Goal: Navigation & Orientation: Find specific page/section

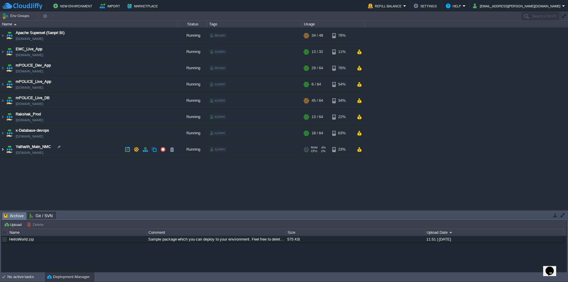
drag, startPoint x: 4, startPoint y: 148, endPoint x: 7, endPoint y: 152, distance: 5.5
click at [3, 148] on img at bounding box center [2, 149] width 5 height 16
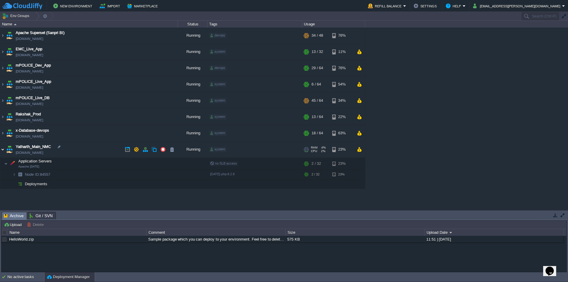
click at [3, 149] on img at bounding box center [2, 149] width 5 height 16
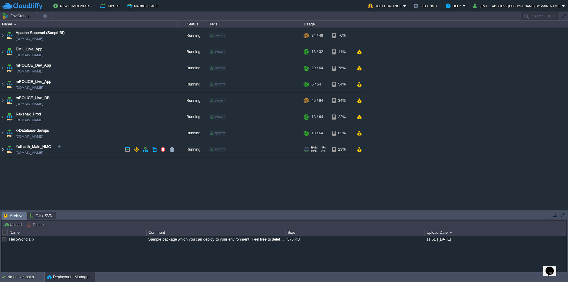
click at [3, 149] on img at bounding box center [2, 149] width 5 height 16
click at [4, 149] on img at bounding box center [2, 149] width 5 height 16
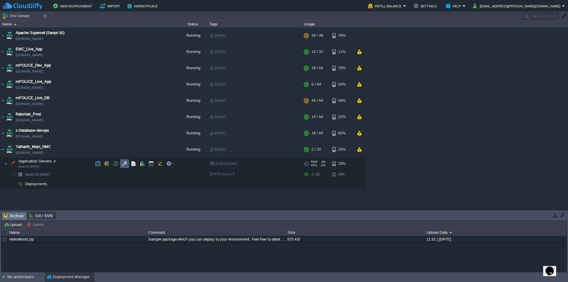
click at [125, 166] on td at bounding box center [124, 163] width 9 height 9
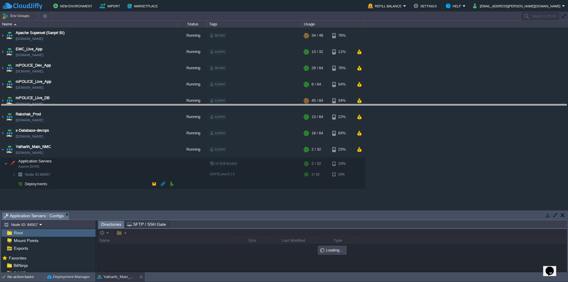
drag, startPoint x: 244, startPoint y: 219, endPoint x: 248, endPoint y: 84, distance: 134.9
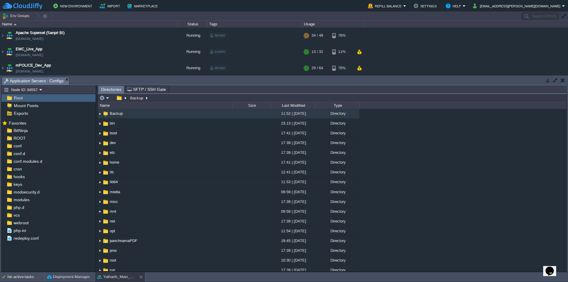
scroll to position [157, 0]
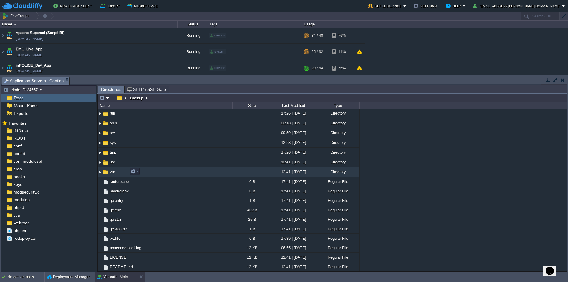
click at [112, 173] on span "var" at bounding box center [112, 171] width 7 height 5
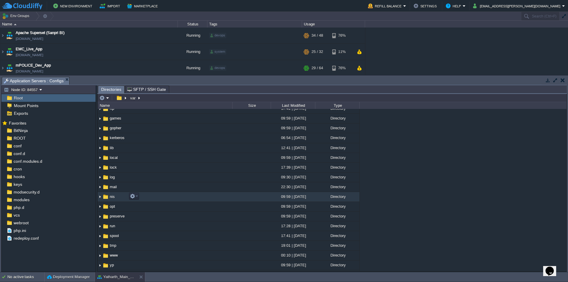
scroll to position [61, 0]
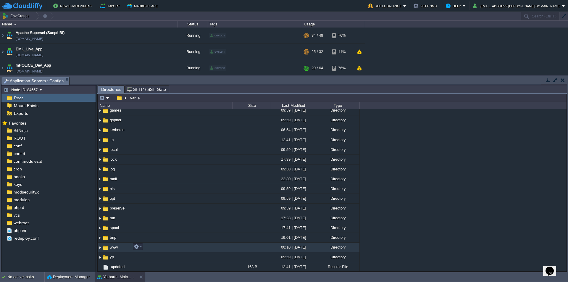
click at [117, 248] on span "www" at bounding box center [114, 246] width 10 height 5
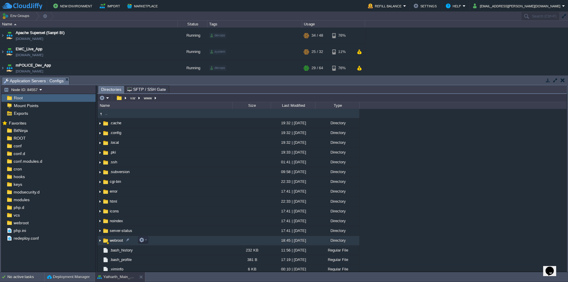
click at [118, 241] on span "webroot" at bounding box center [116, 240] width 15 height 5
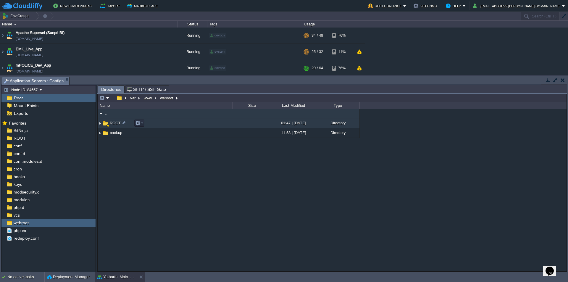
click at [117, 125] on span "ROOT" at bounding box center [115, 122] width 13 height 5
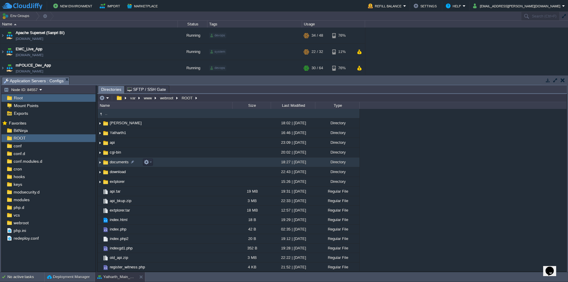
click at [120, 163] on span "documents" at bounding box center [119, 161] width 21 height 5
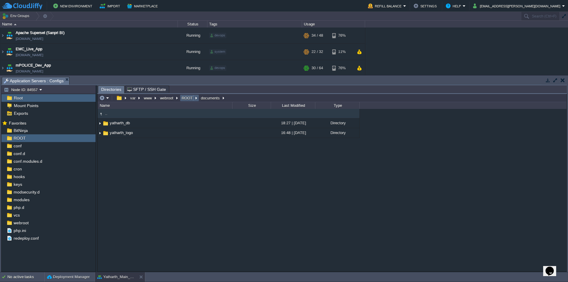
click at [187, 100] on button "ROOT" at bounding box center [187, 97] width 13 height 5
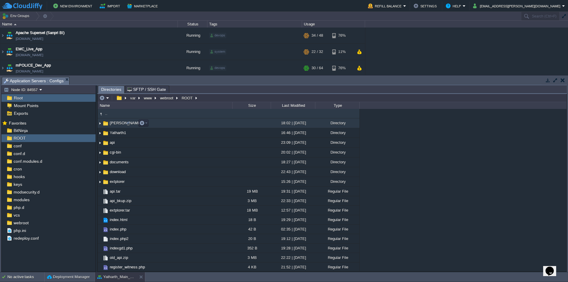
click at [120, 125] on span "[PERSON_NAME]" at bounding box center [126, 122] width 34 height 5
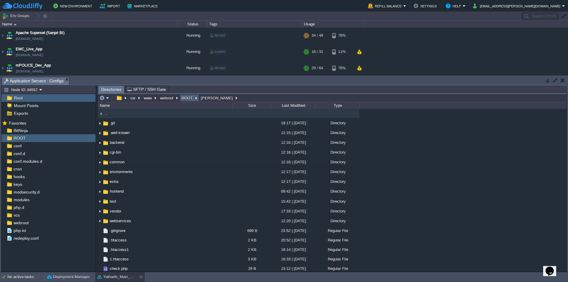
click at [189, 98] on button "ROOT" at bounding box center [187, 97] width 13 height 5
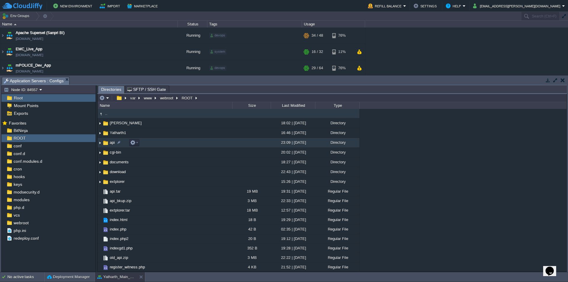
click at [113, 145] on span "api" at bounding box center [112, 142] width 7 height 5
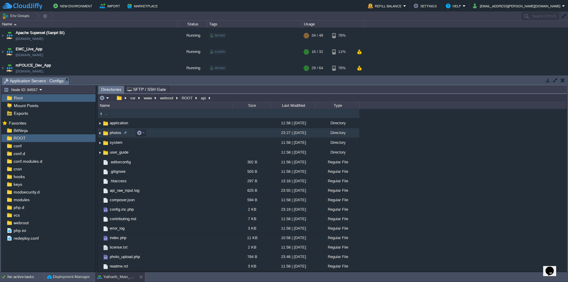
click at [113, 133] on span "photos" at bounding box center [115, 132] width 13 height 5
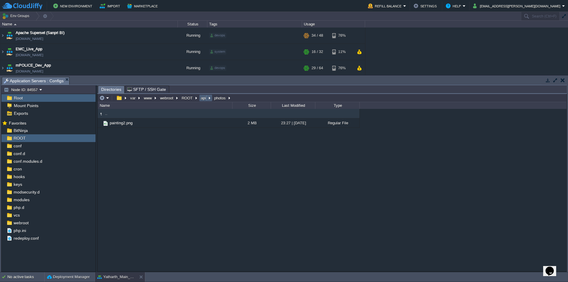
click at [203, 100] on button "api" at bounding box center [203, 97] width 7 height 5
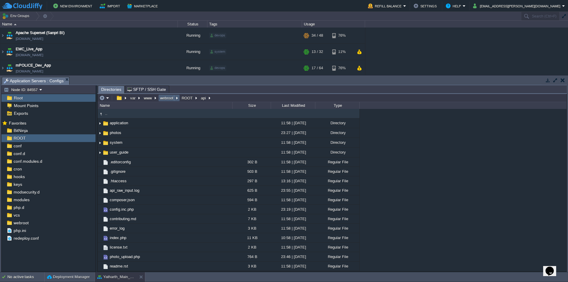
click at [166, 98] on button "webroot" at bounding box center [167, 97] width 16 height 5
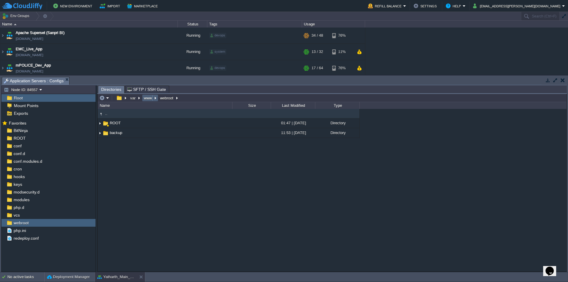
click at [147, 100] on button "www" at bounding box center [148, 97] width 10 height 5
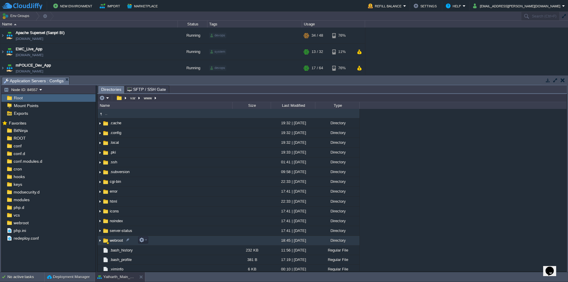
click at [114, 240] on span "webroot" at bounding box center [116, 240] width 15 height 5
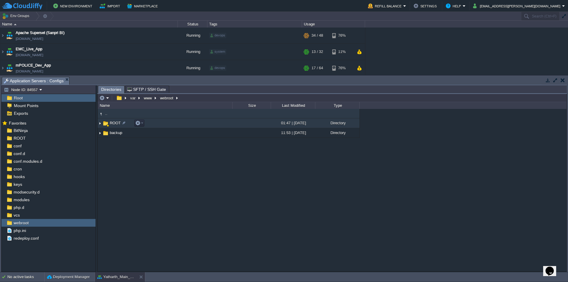
click at [110, 123] on span "ROOT" at bounding box center [115, 122] width 13 height 5
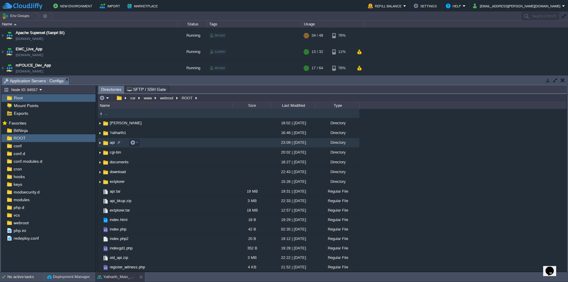
click at [111, 145] on span "api" at bounding box center [112, 142] width 7 height 5
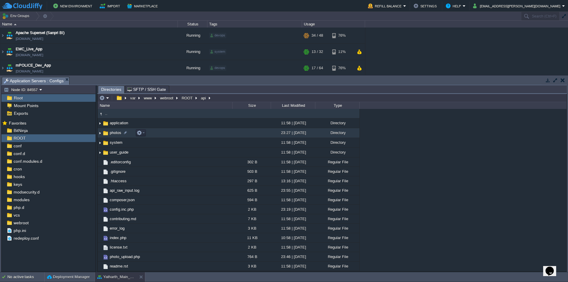
click at [114, 136] on td "photos" at bounding box center [165, 133] width 134 height 10
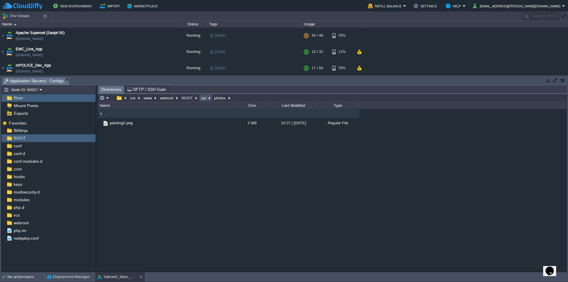
click at [204, 99] on button "api" at bounding box center [203, 97] width 7 height 5
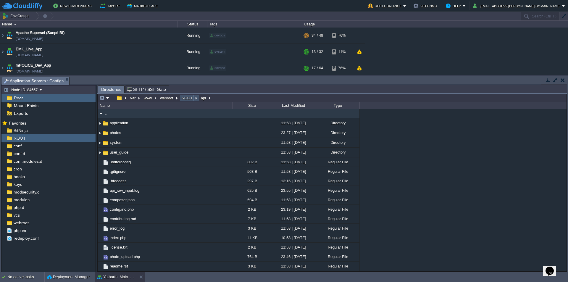
click at [191, 101] on button "ROOT" at bounding box center [187, 97] width 13 height 5
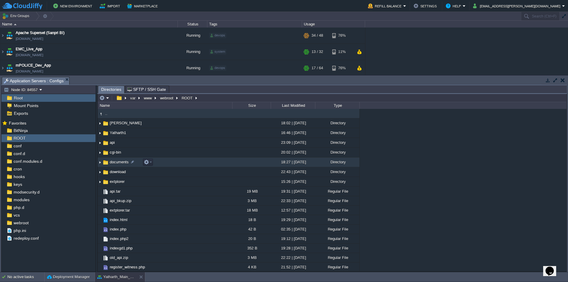
click at [122, 163] on span "documents" at bounding box center [119, 161] width 21 height 5
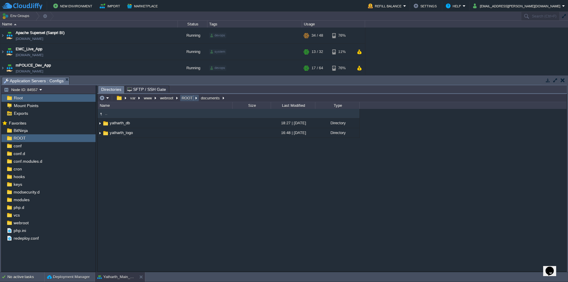
click at [189, 99] on button "ROOT" at bounding box center [187, 97] width 13 height 5
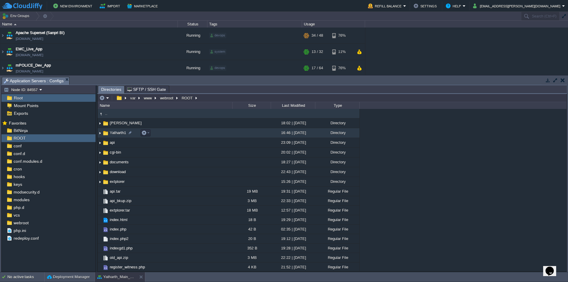
click at [118, 132] on span "Yatharth1" at bounding box center [118, 132] width 18 height 5
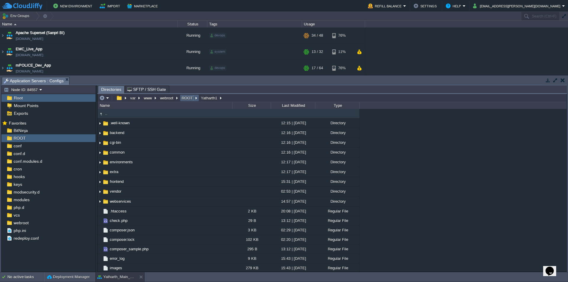
click at [188, 99] on button "ROOT" at bounding box center [187, 97] width 13 height 5
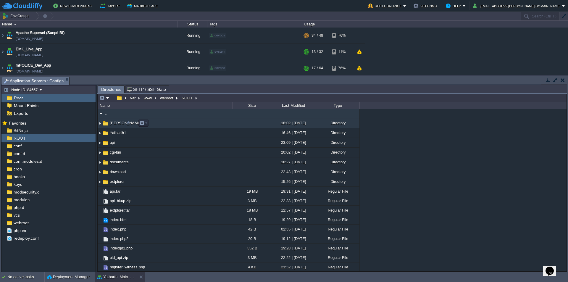
click at [116, 124] on span "[PERSON_NAME]" at bounding box center [126, 122] width 34 height 5
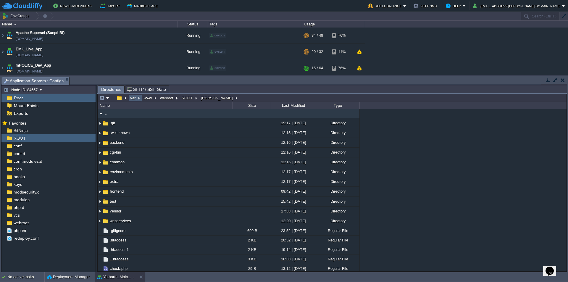
click at [130, 100] on button "var" at bounding box center [133, 97] width 8 height 5
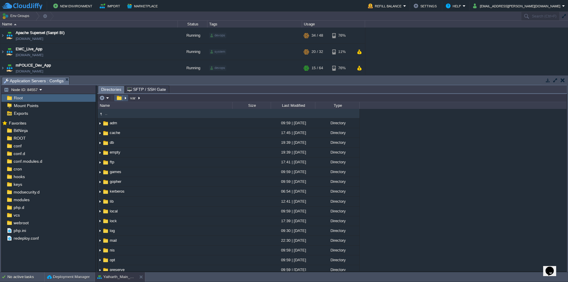
click at [121, 98] on button "button" at bounding box center [119, 97] width 9 height 5
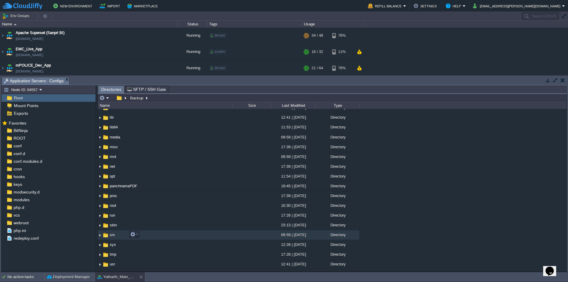
scroll to position [59, 0]
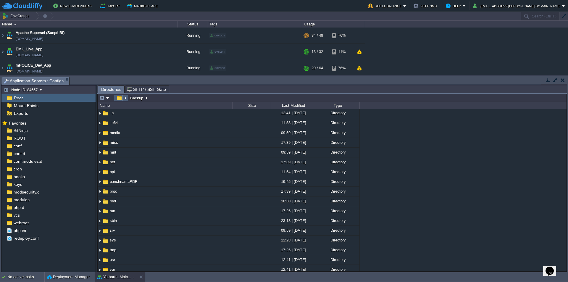
click at [119, 101] on button "button" at bounding box center [119, 97] width 9 height 5
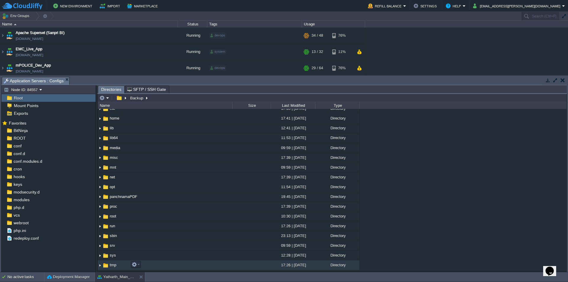
scroll to position [118, 0]
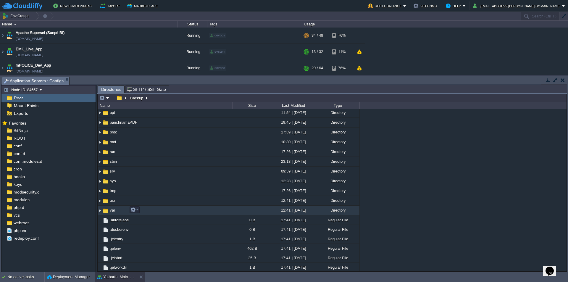
click at [111, 210] on span "var" at bounding box center [112, 210] width 7 height 5
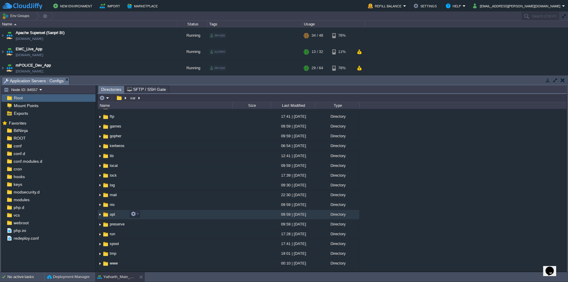
scroll to position [61, 0]
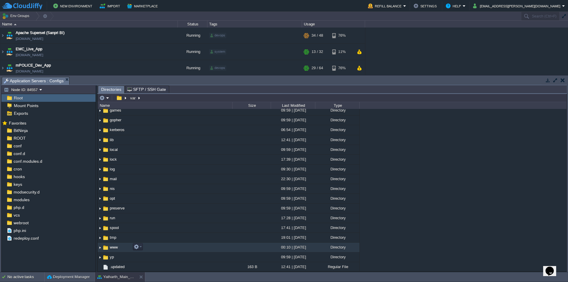
click at [113, 248] on span "www" at bounding box center [114, 246] width 10 height 5
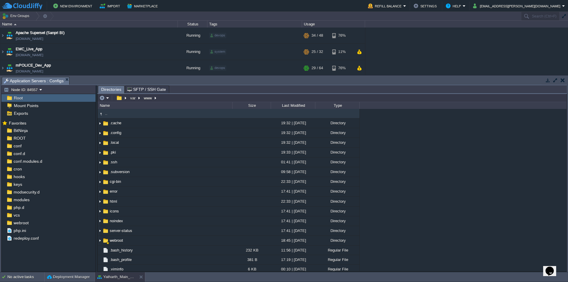
scroll to position [114, 0]
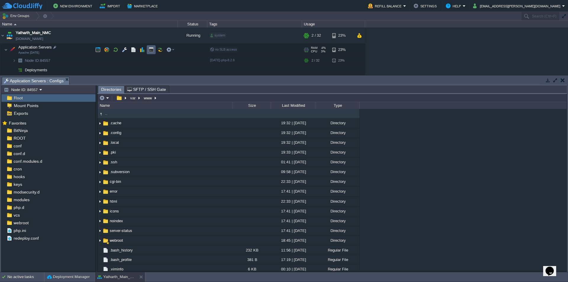
click at [150, 51] on button "button" at bounding box center [150, 49] width 5 height 5
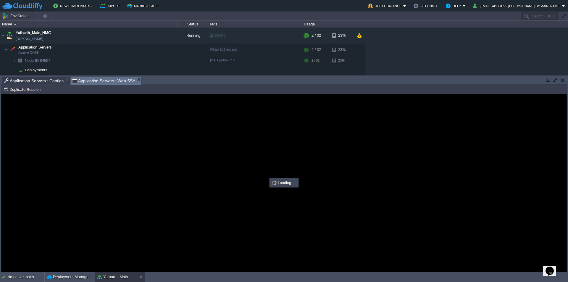
scroll to position [0, 0]
type input "#000000"
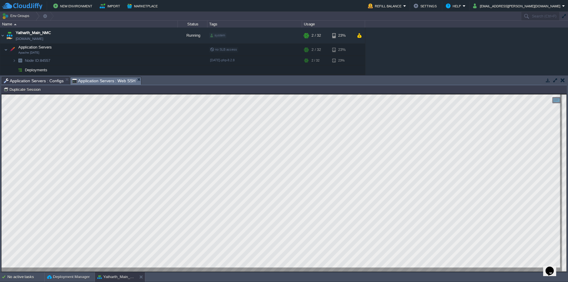
click at [1, 94] on html "Copy: Ctrl + Shift + C Paste: Ctrl + V Settings: Ctrl + Shift + Alt 0" at bounding box center [283, 94] width 565 height 0
